Goal: Task Accomplishment & Management: Manage account settings

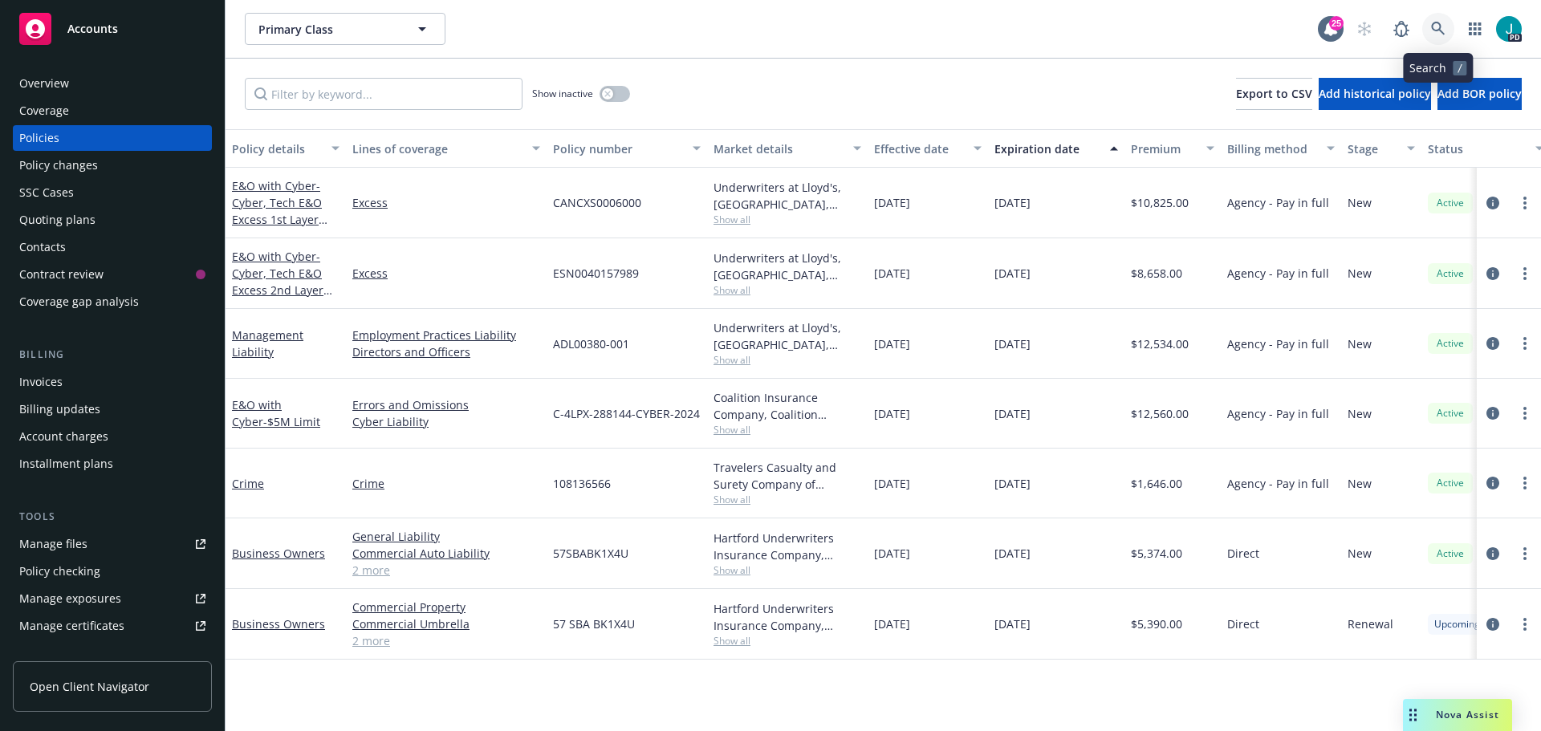
click at [1431, 35] on icon at bounding box center [1438, 29] width 14 height 14
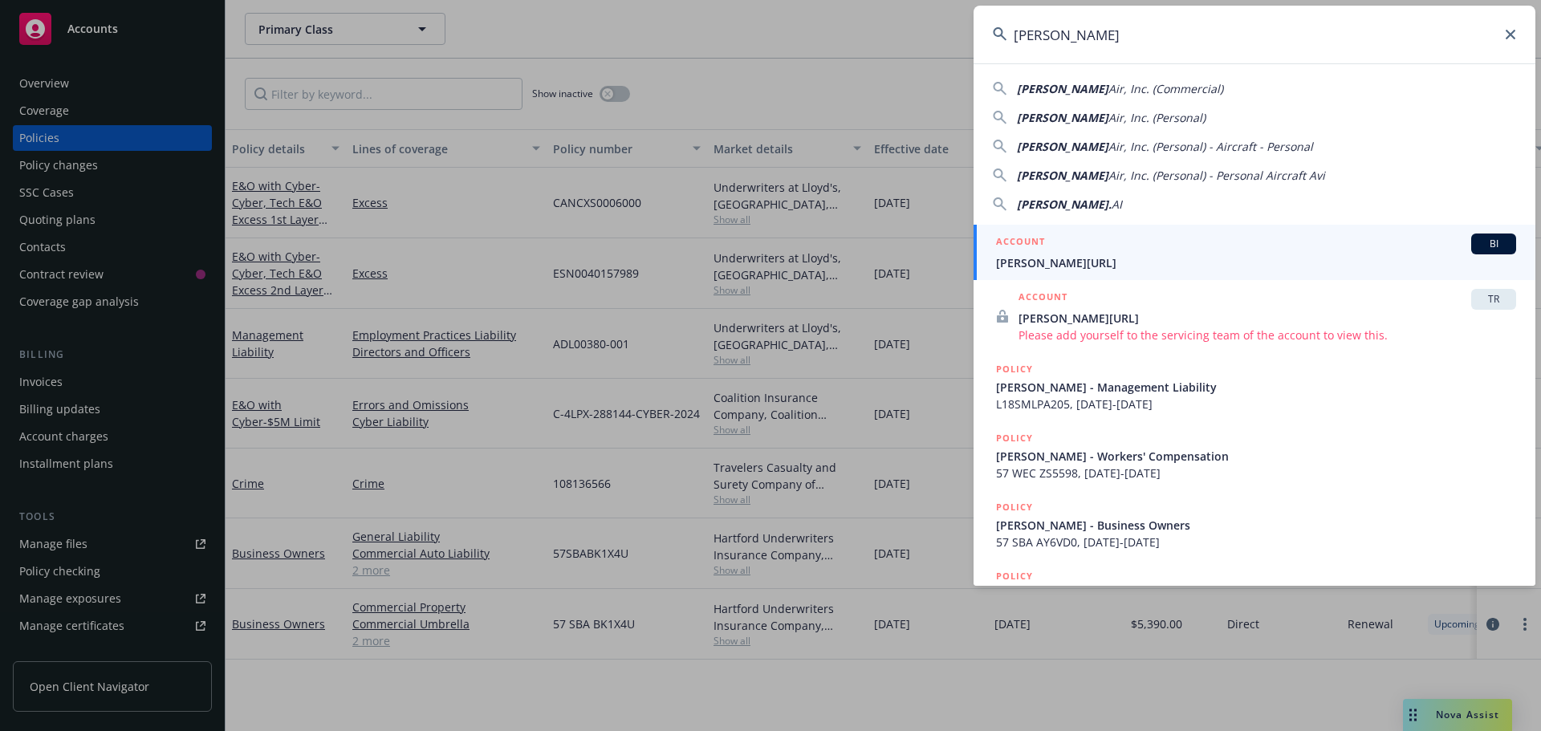
type input "Smith.ai"
click at [1070, 254] on div "ACCOUNT BI" at bounding box center [1256, 244] width 520 height 21
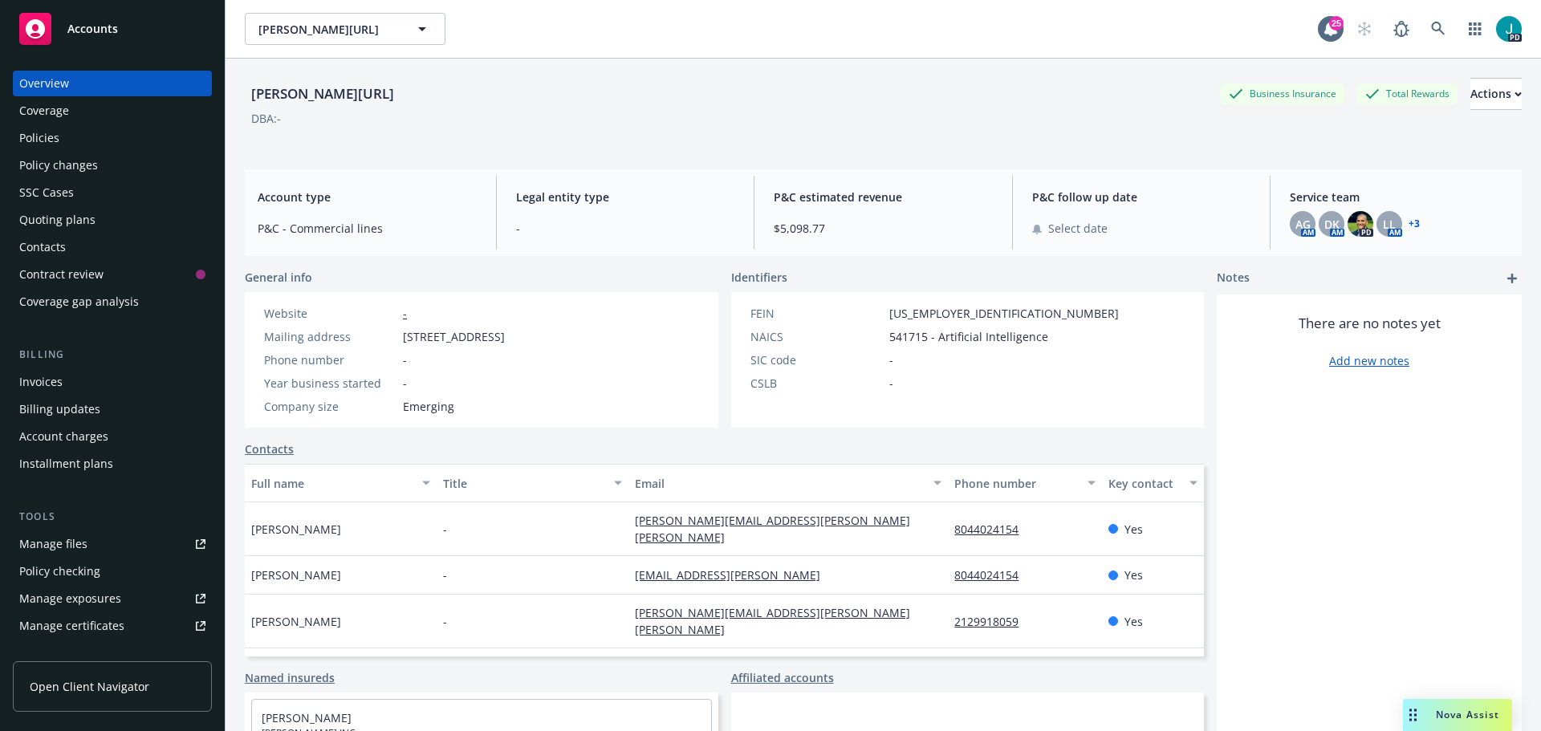
click at [37, 133] on div "Policies" at bounding box center [39, 138] width 40 height 26
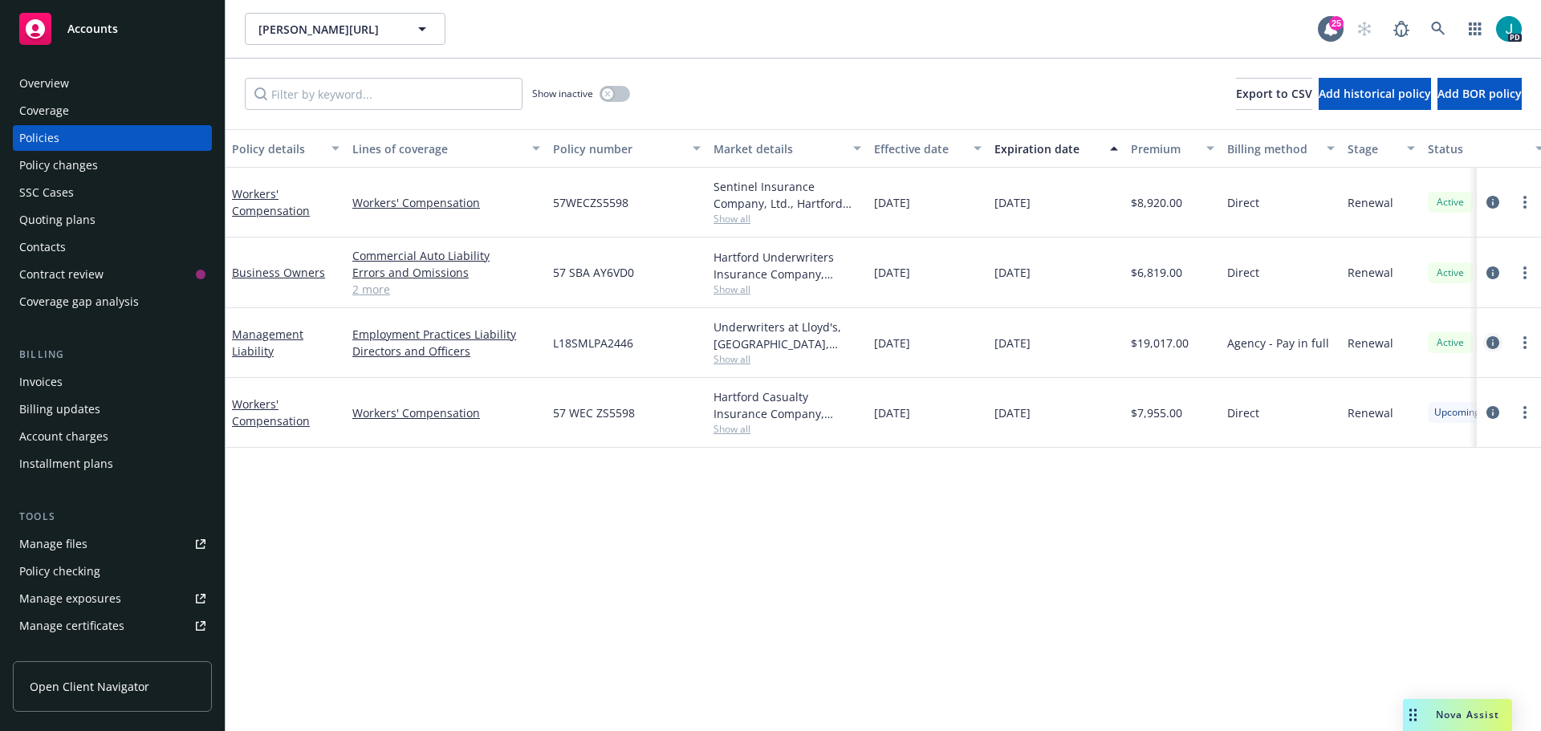
click at [1491, 338] on icon "circleInformation" at bounding box center [1492, 342] width 13 height 13
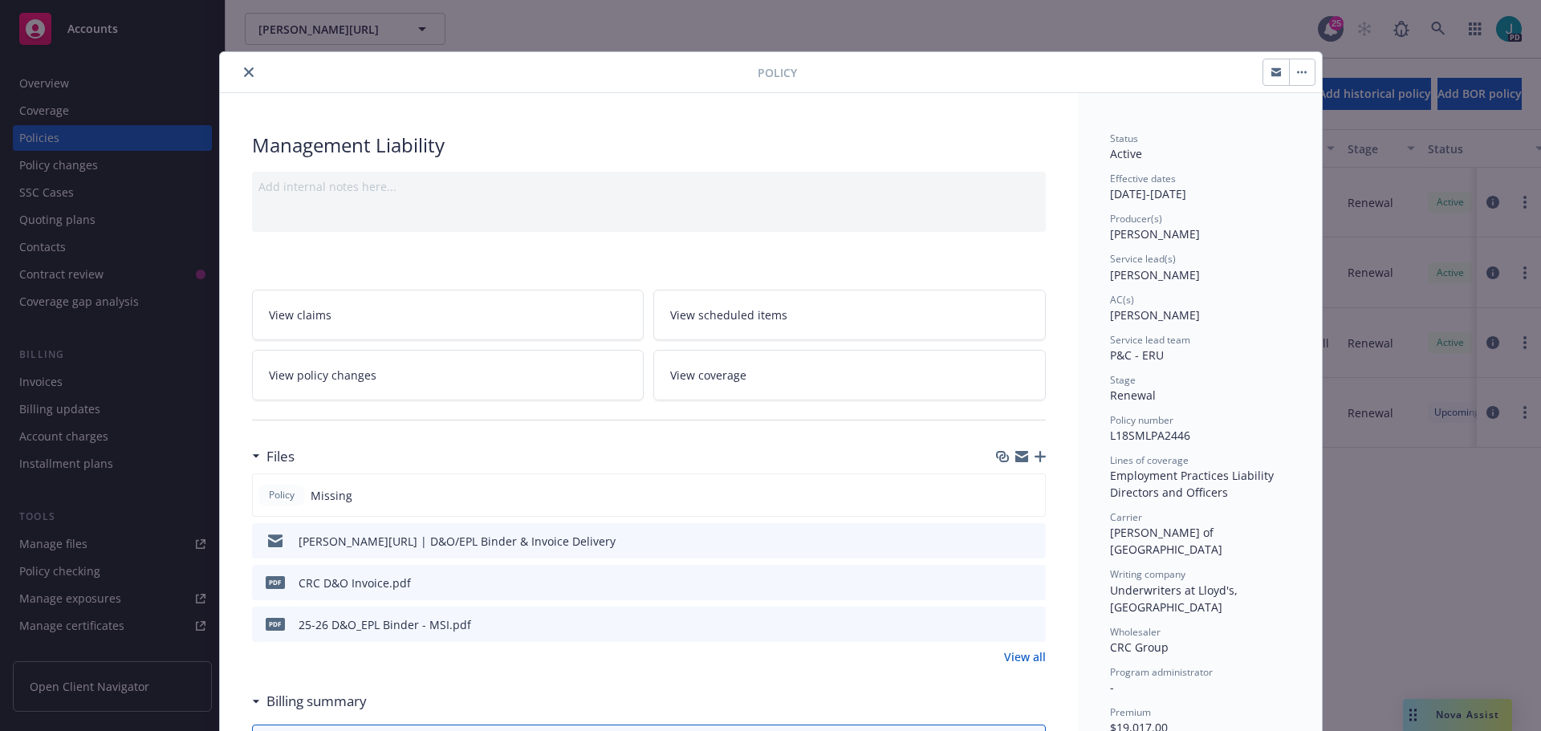
click at [999, 538] on icon "download file" at bounding box center [1003, 540] width 13 height 13
click at [1001, 628] on icon "download file" at bounding box center [1003, 623] width 13 height 13
click at [239, 74] on button "close" at bounding box center [248, 72] width 19 height 19
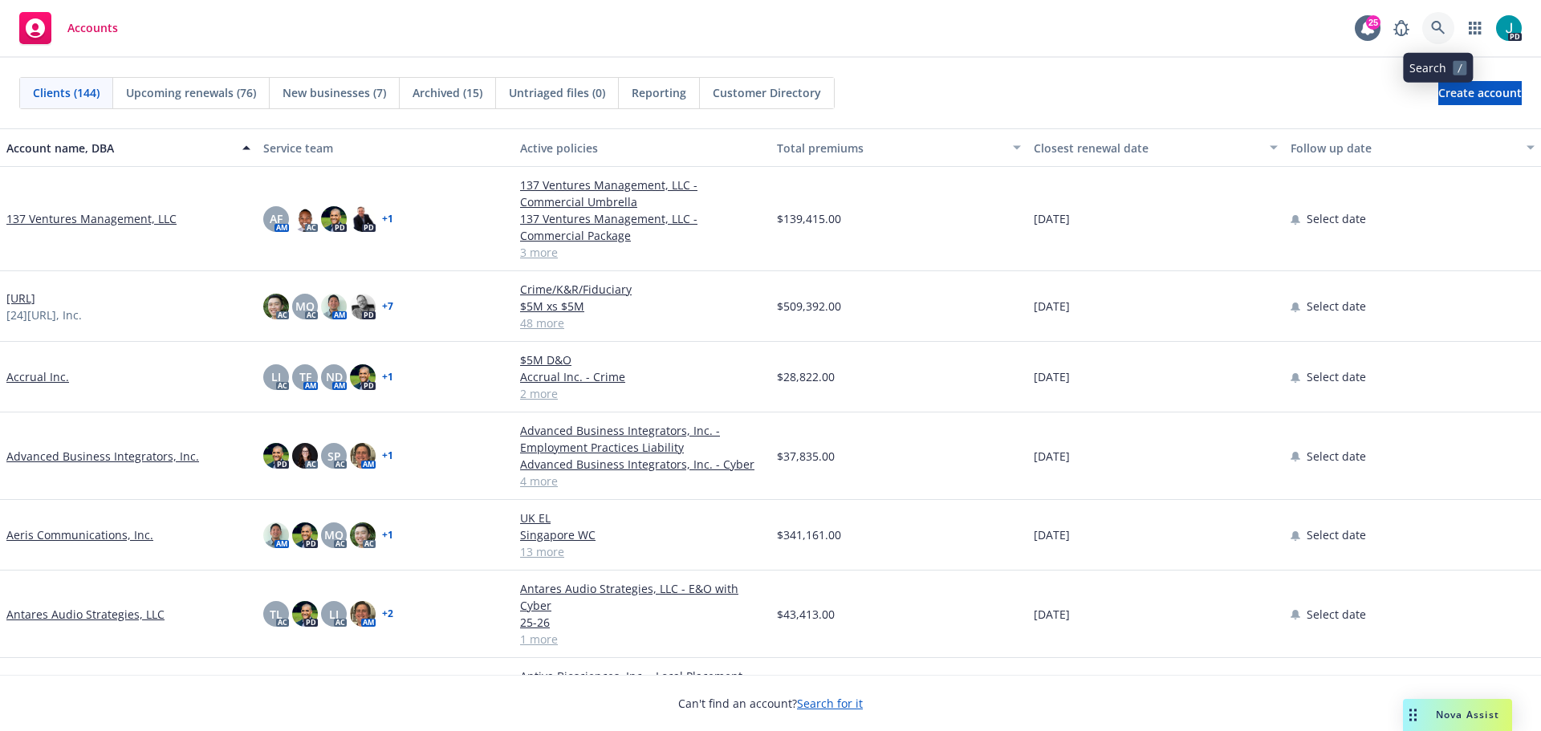
click at [1439, 28] on icon at bounding box center [1438, 28] width 14 height 14
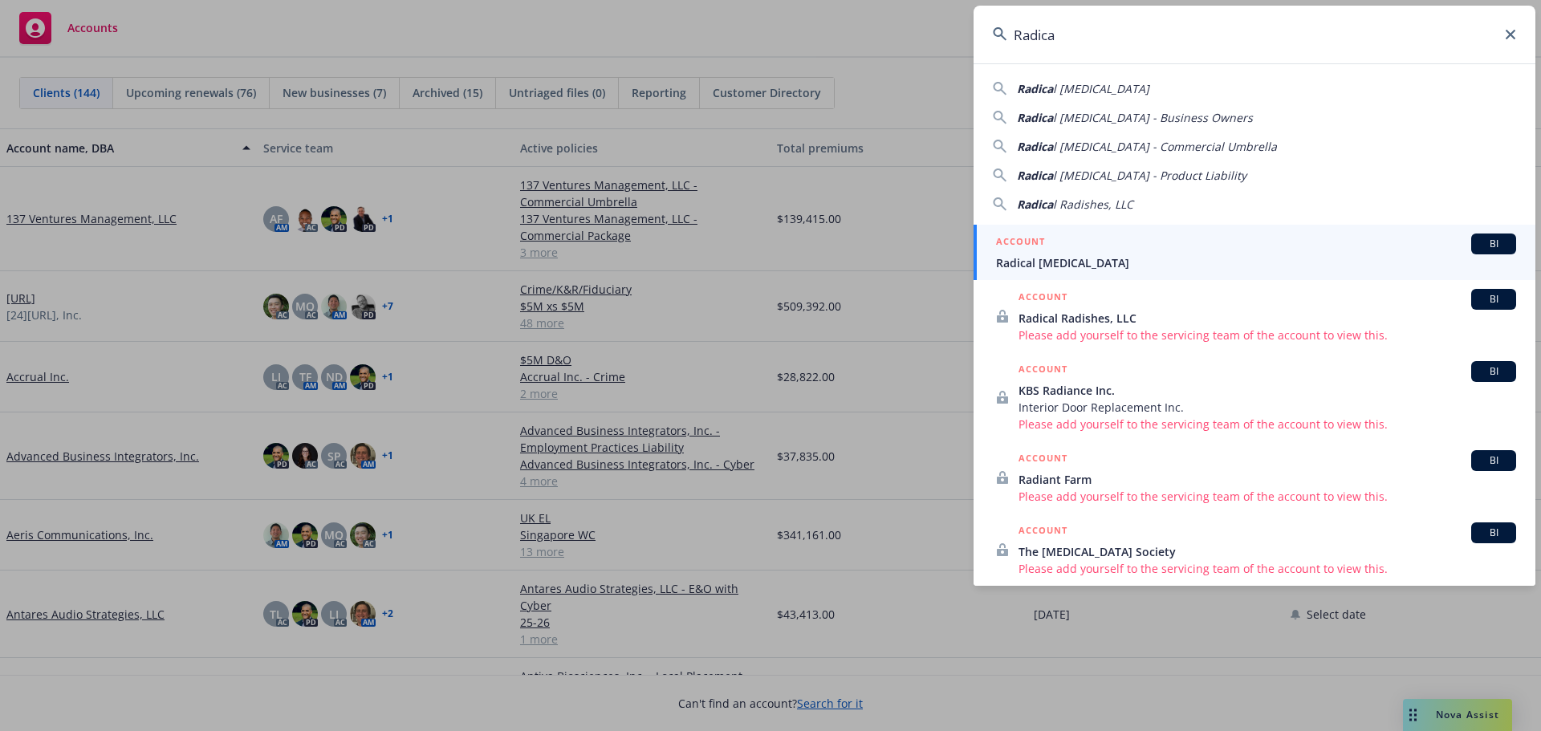
type input "Radica"
click at [1088, 261] on span "Radical [MEDICAL_DATA]" at bounding box center [1256, 262] width 520 height 17
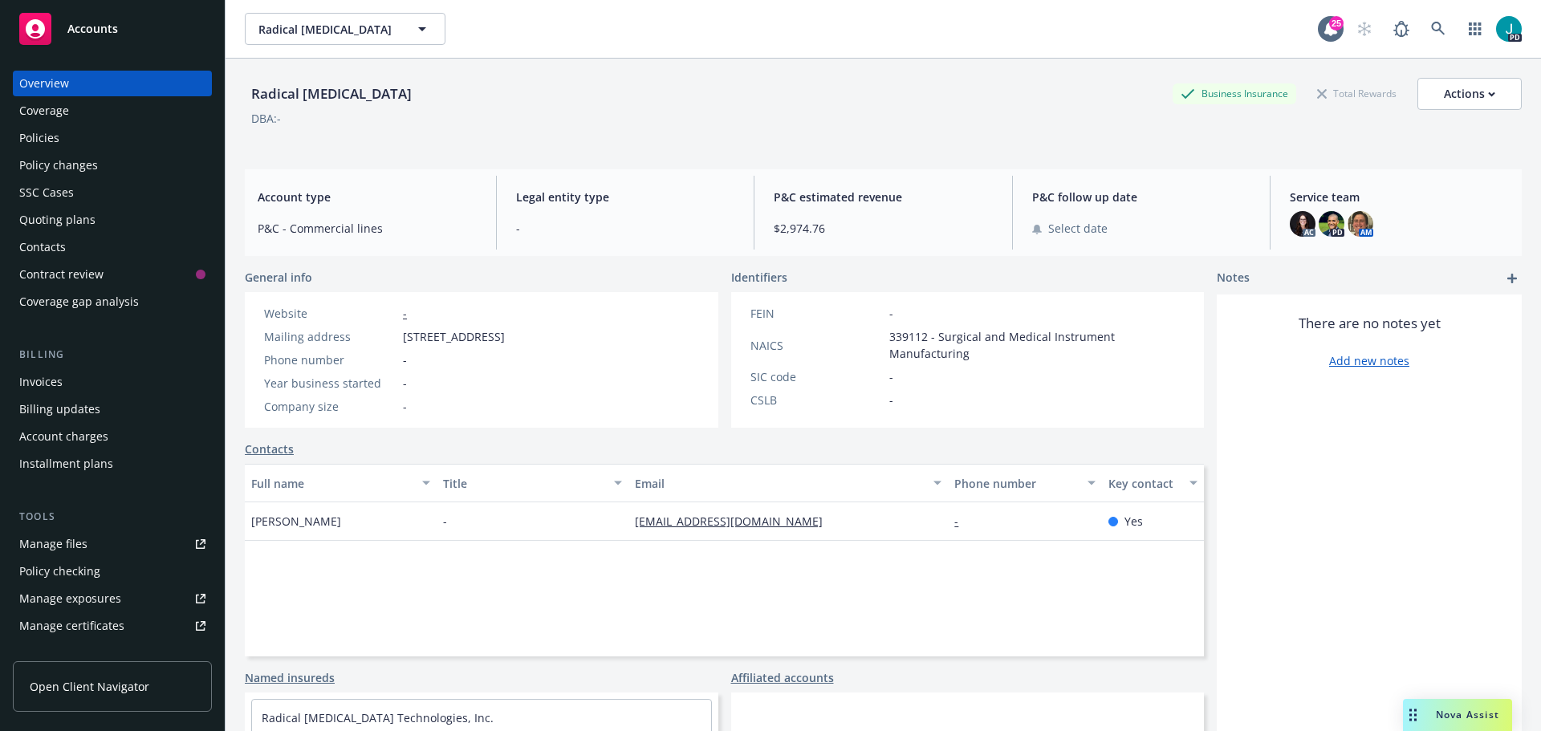
click at [65, 134] on div "Policies" at bounding box center [112, 138] width 186 height 26
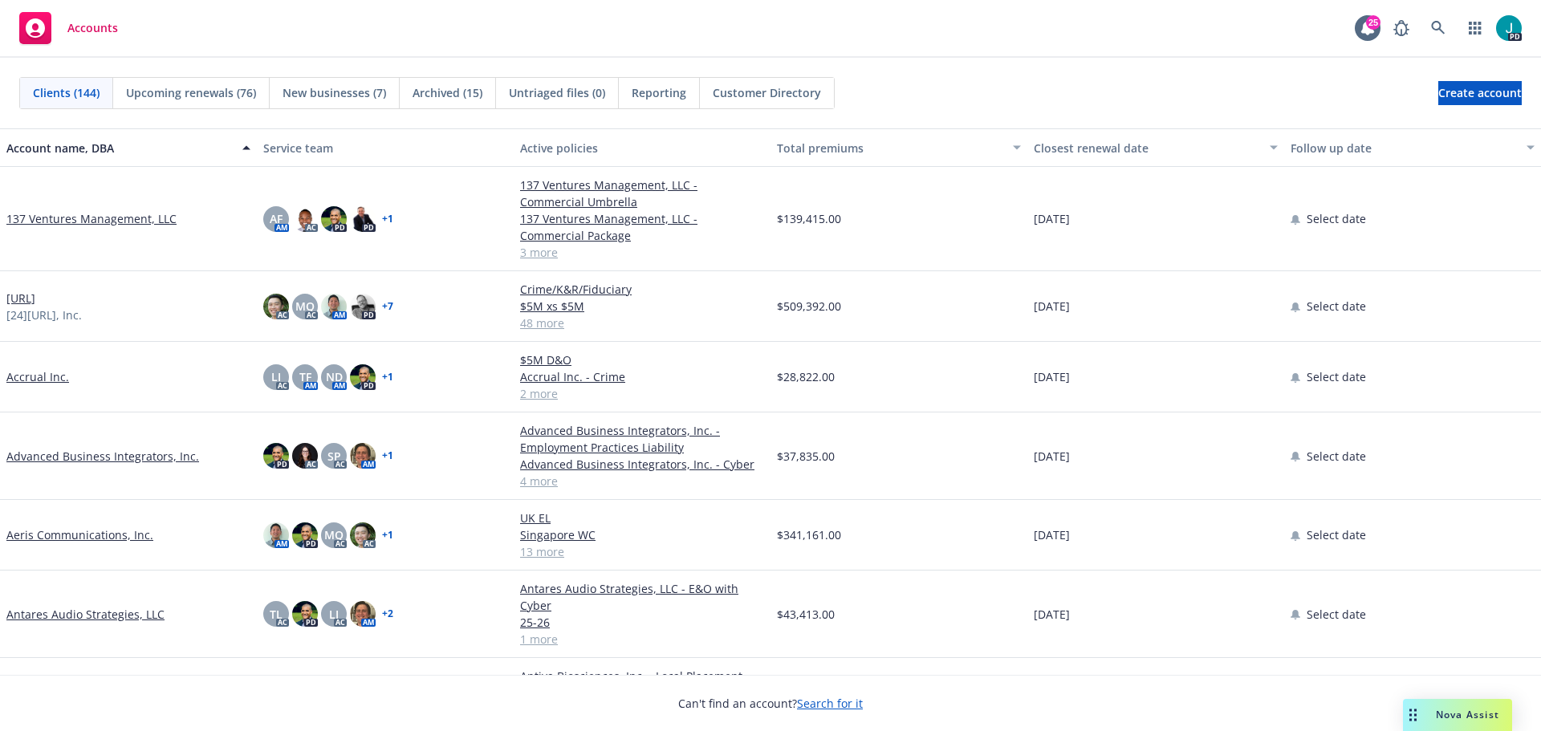
click at [199, 95] on span "Upcoming renewals (76)" at bounding box center [191, 92] width 130 height 17
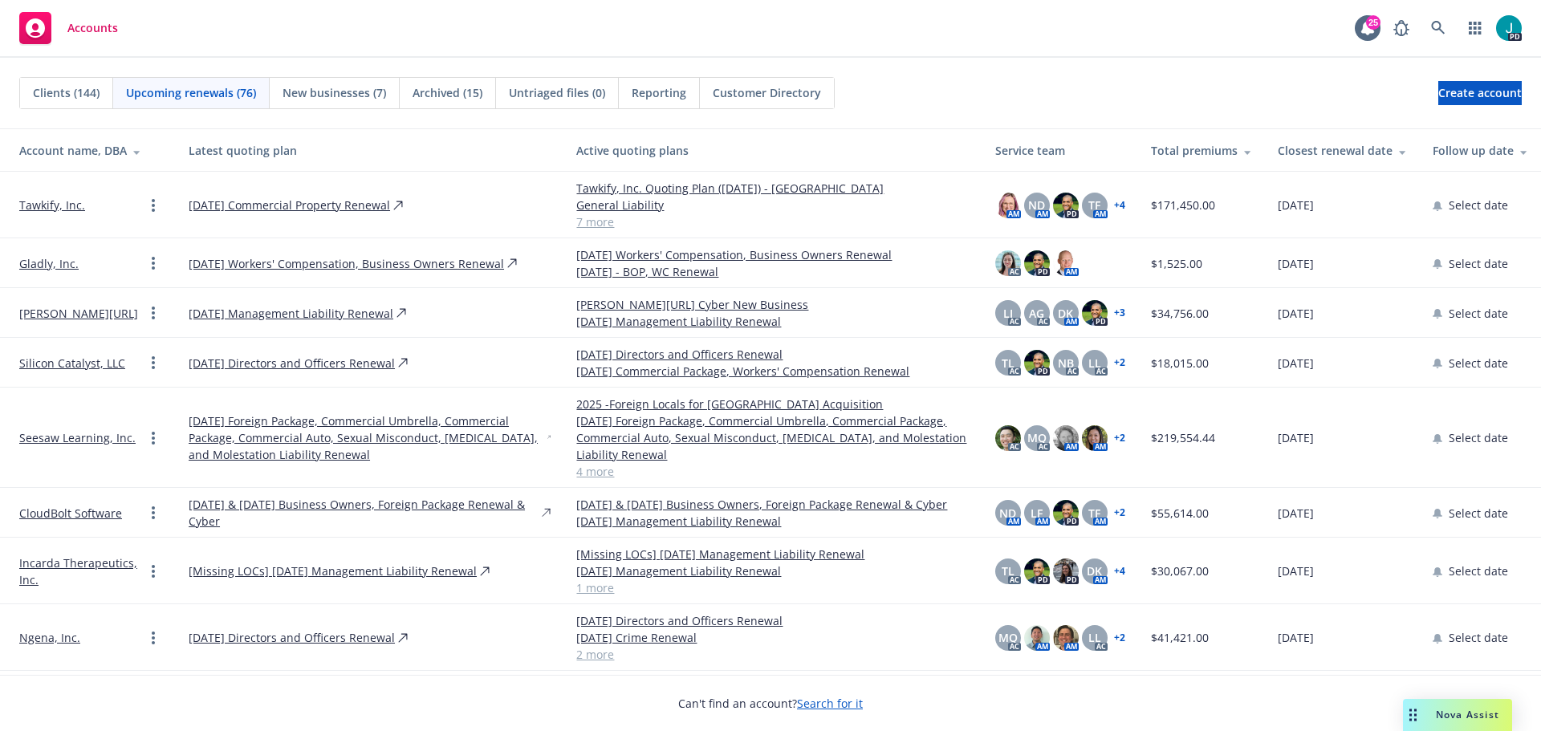
click at [1327, 160] on th "Closest renewal date" at bounding box center [1342, 150] width 155 height 43
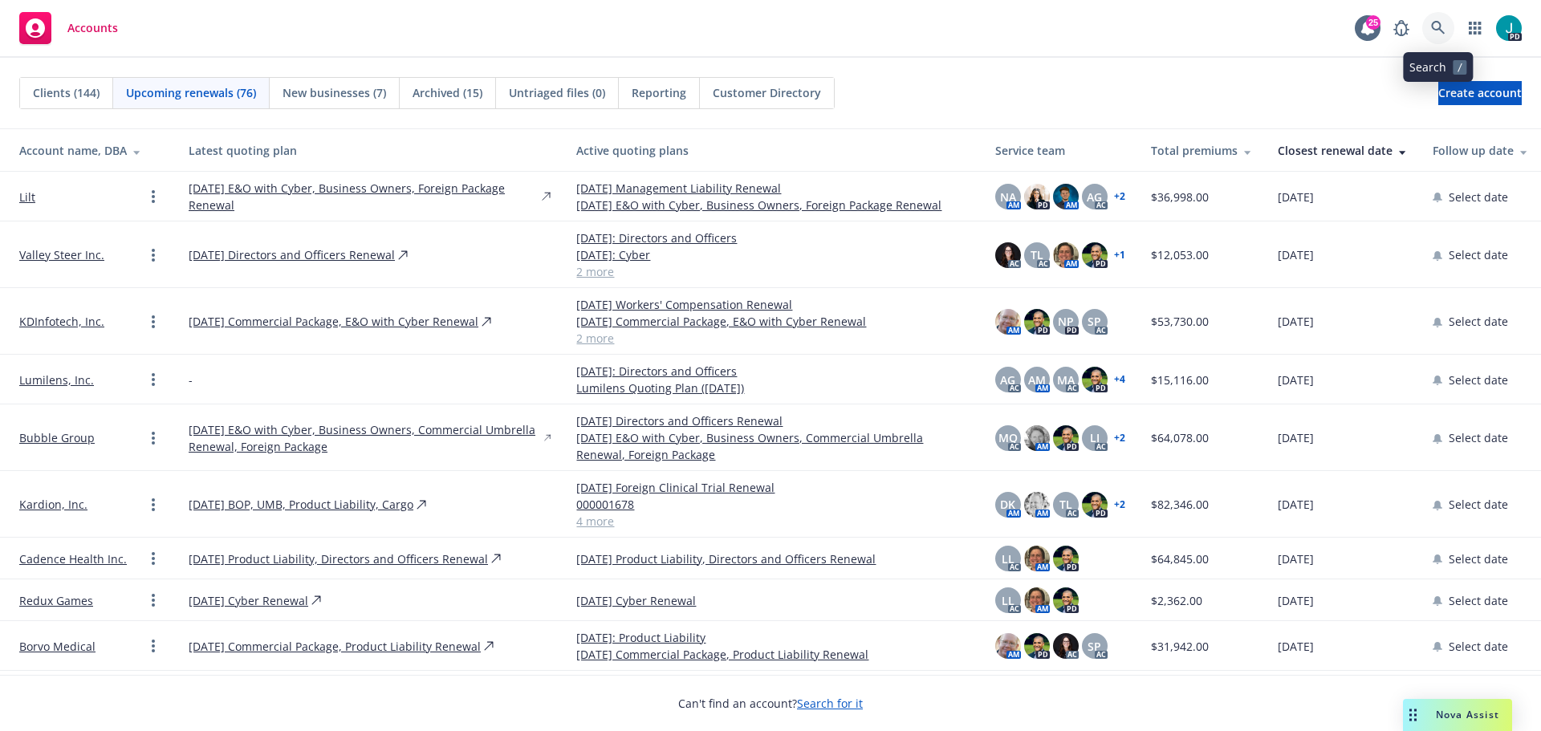
click at [1447, 30] on link at bounding box center [1438, 28] width 32 height 32
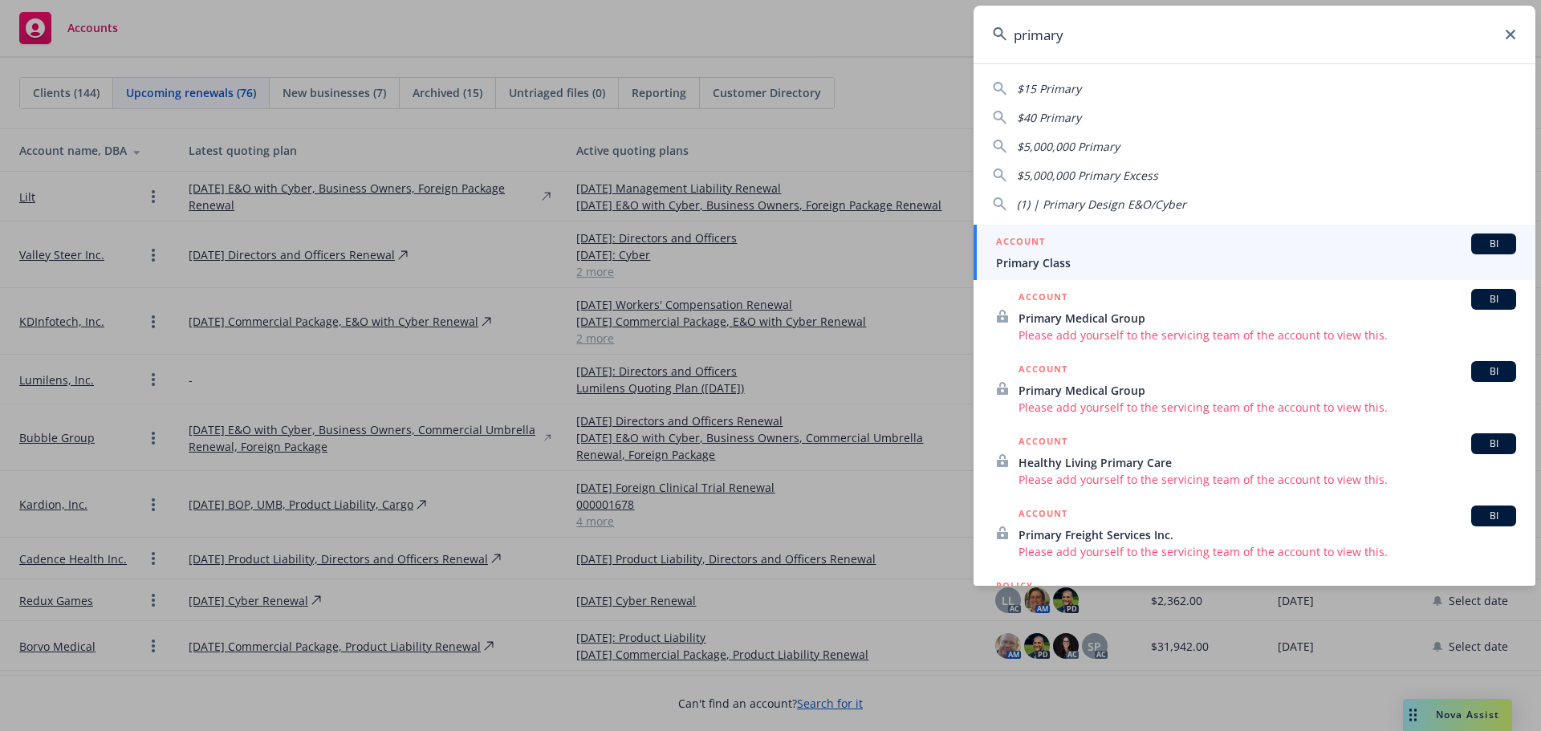
type input "primary"
click at [1075, 266] on span "Primary Class" at bounding box center [1256, 262] width 520 height 17
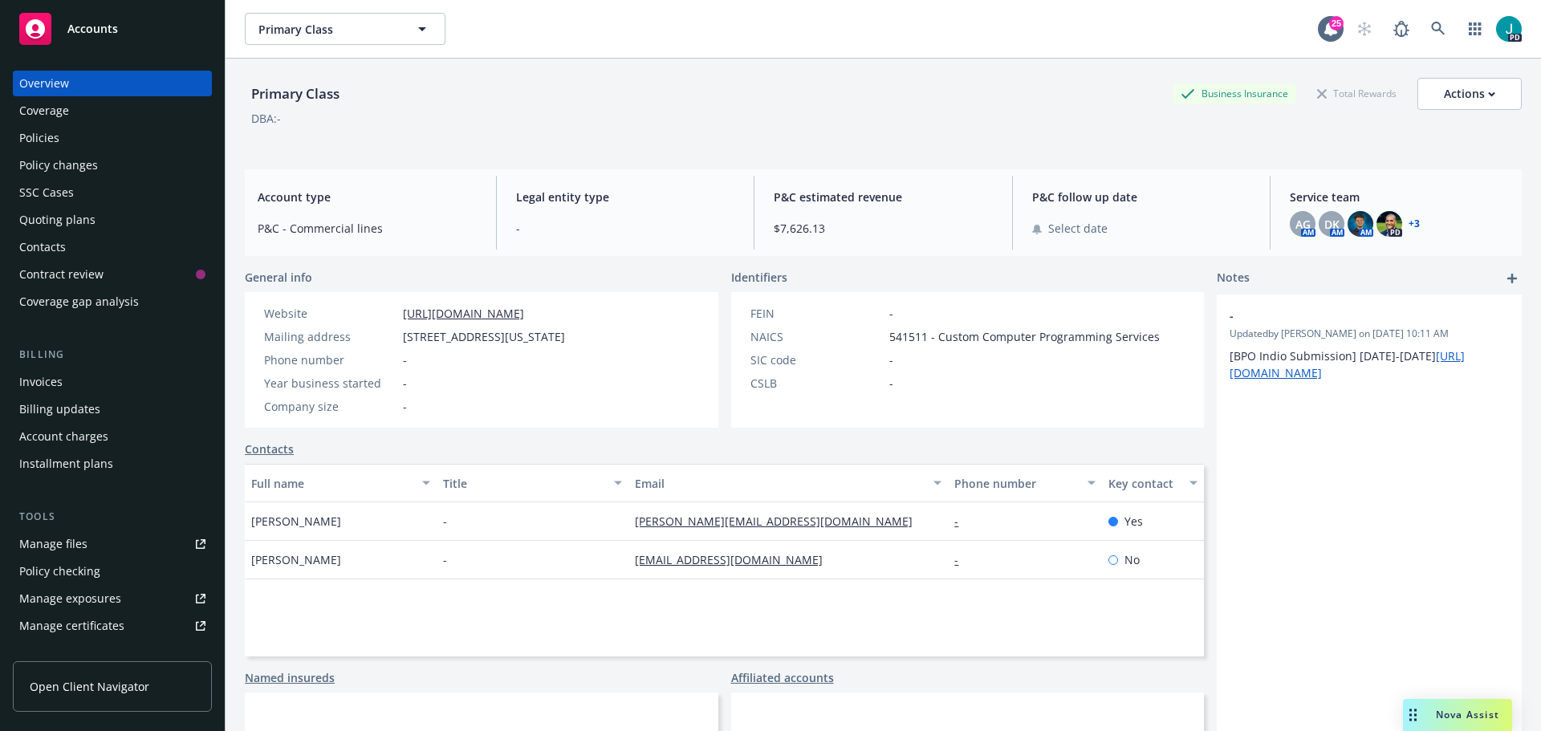
click at [92, 133] on div "Policies" at bounding box center [112, 138] width 186 height 26
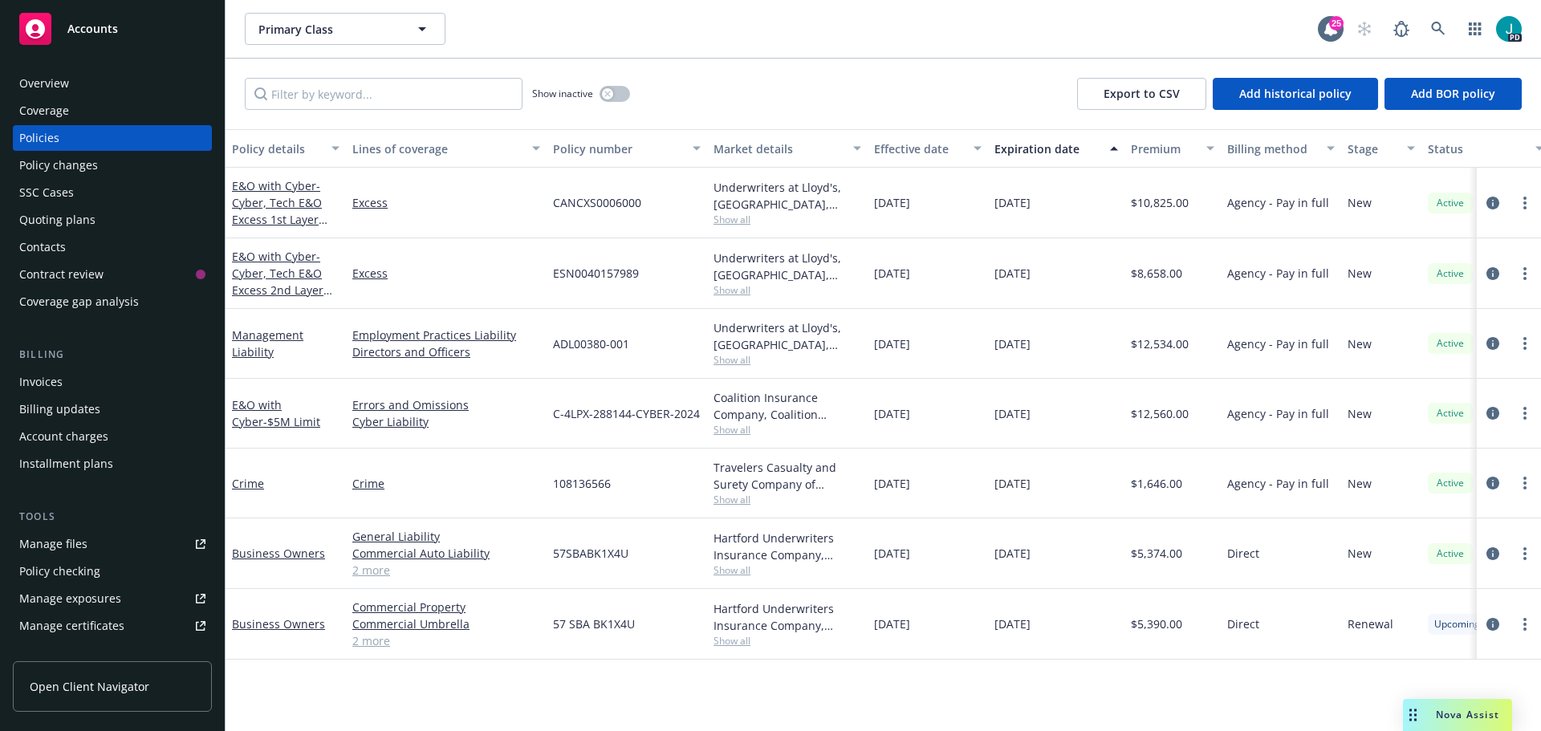
click at [93, 550] on link "Manage files" at bounding box center [112, 544] width 199 height 26
